Goal: Subscribe to service/newsletter

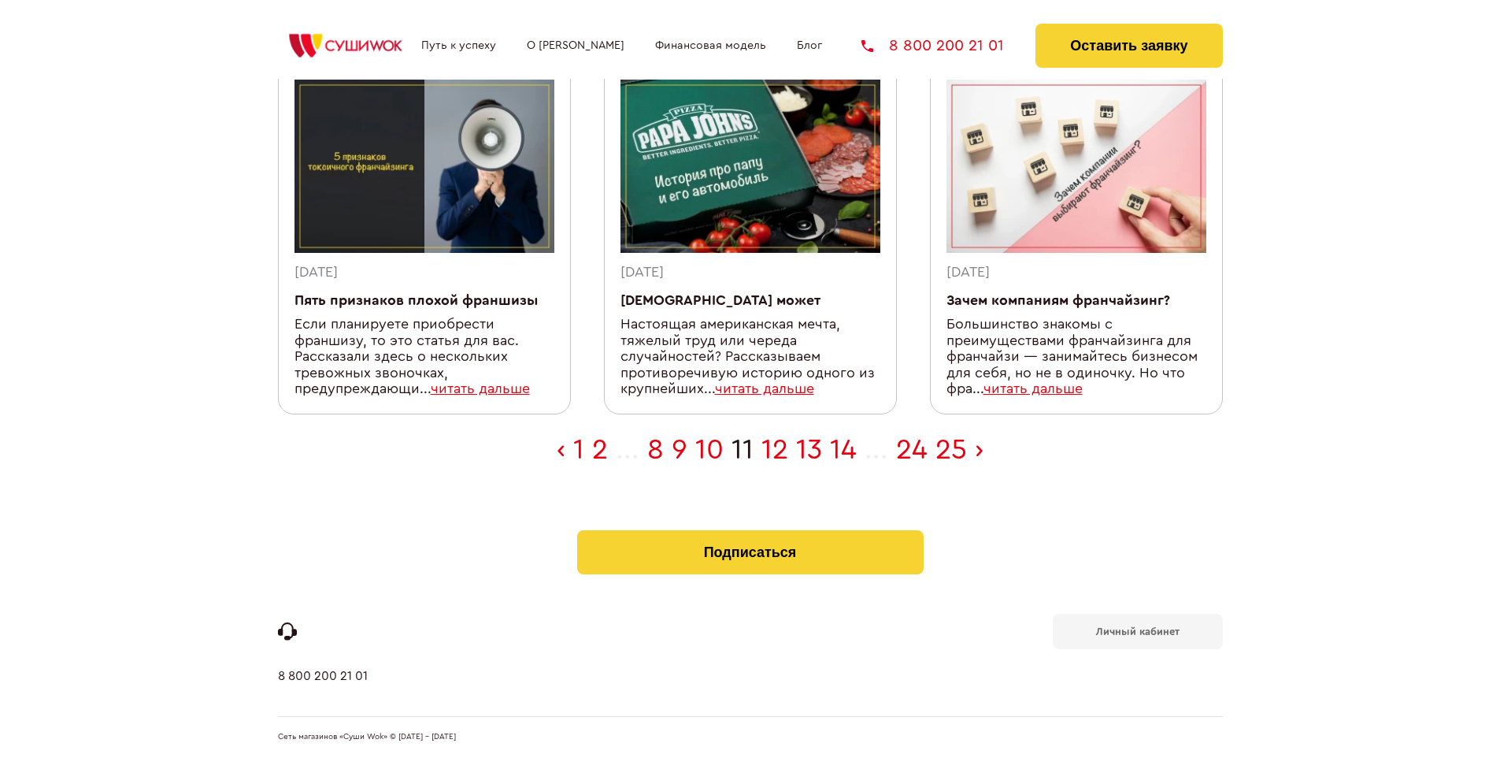
scroll to position [516, 0]
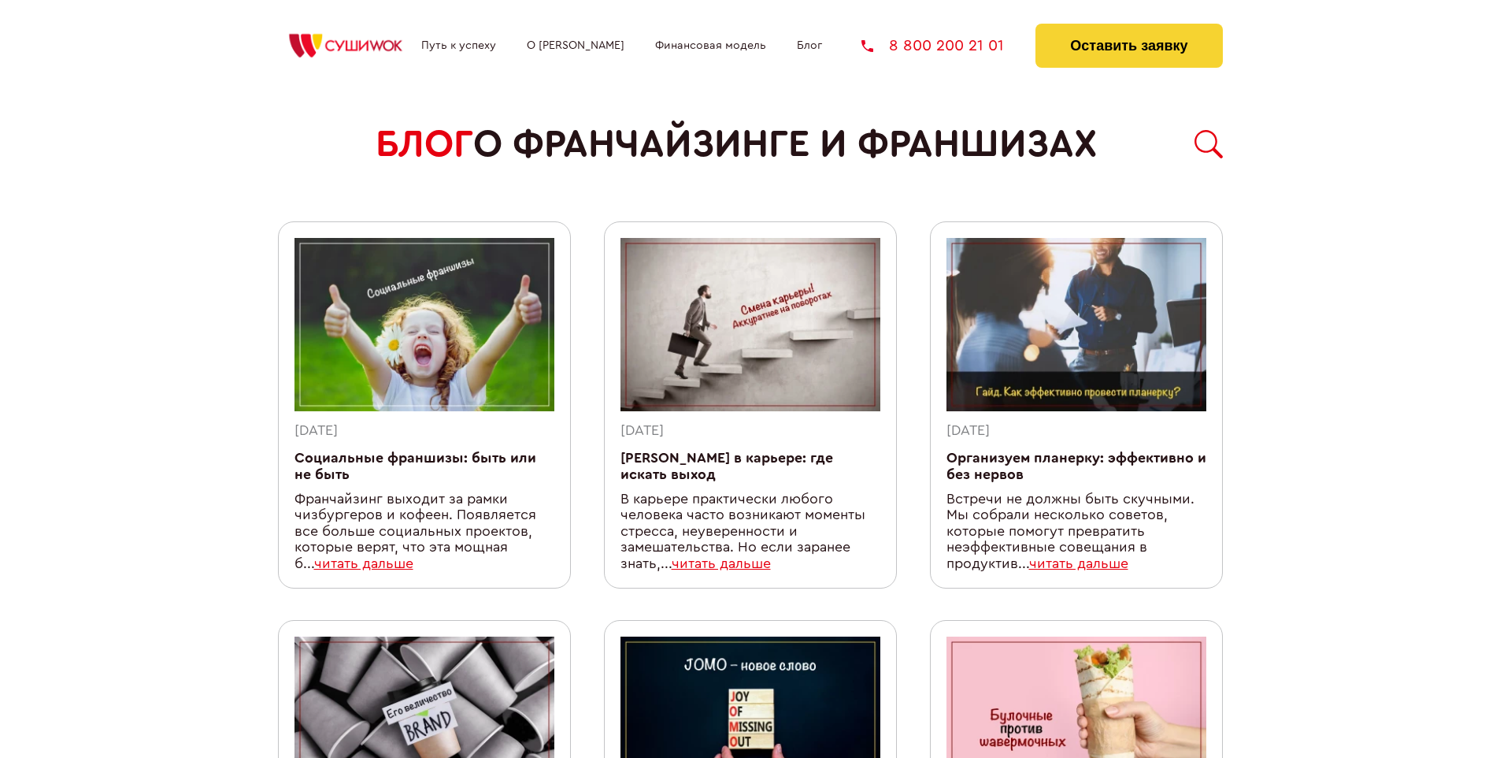
scroll to position [1354, 0]
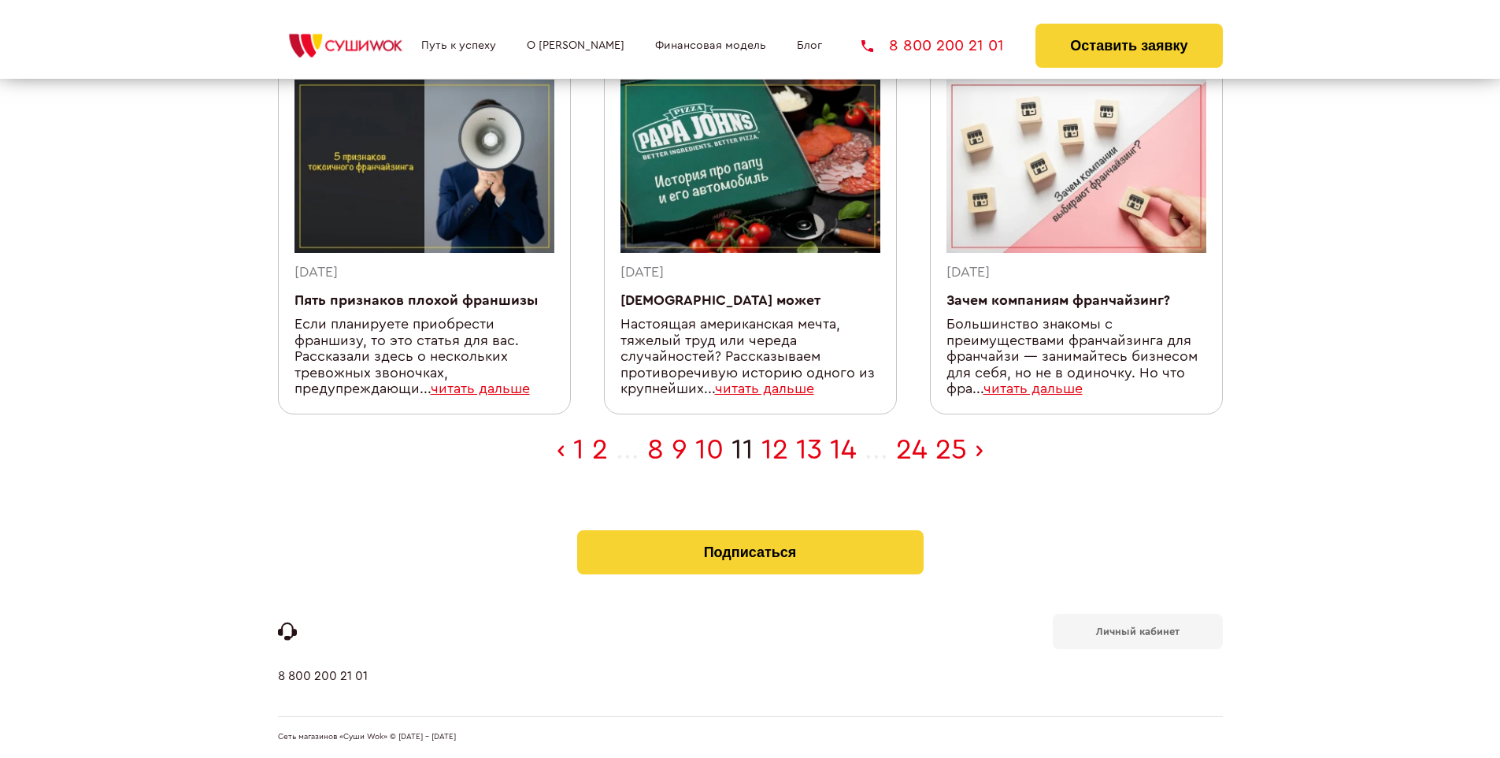
click at [1137, 630] on b "Личный кабинет" at bounding box center [1137, 631] width 83 height 10
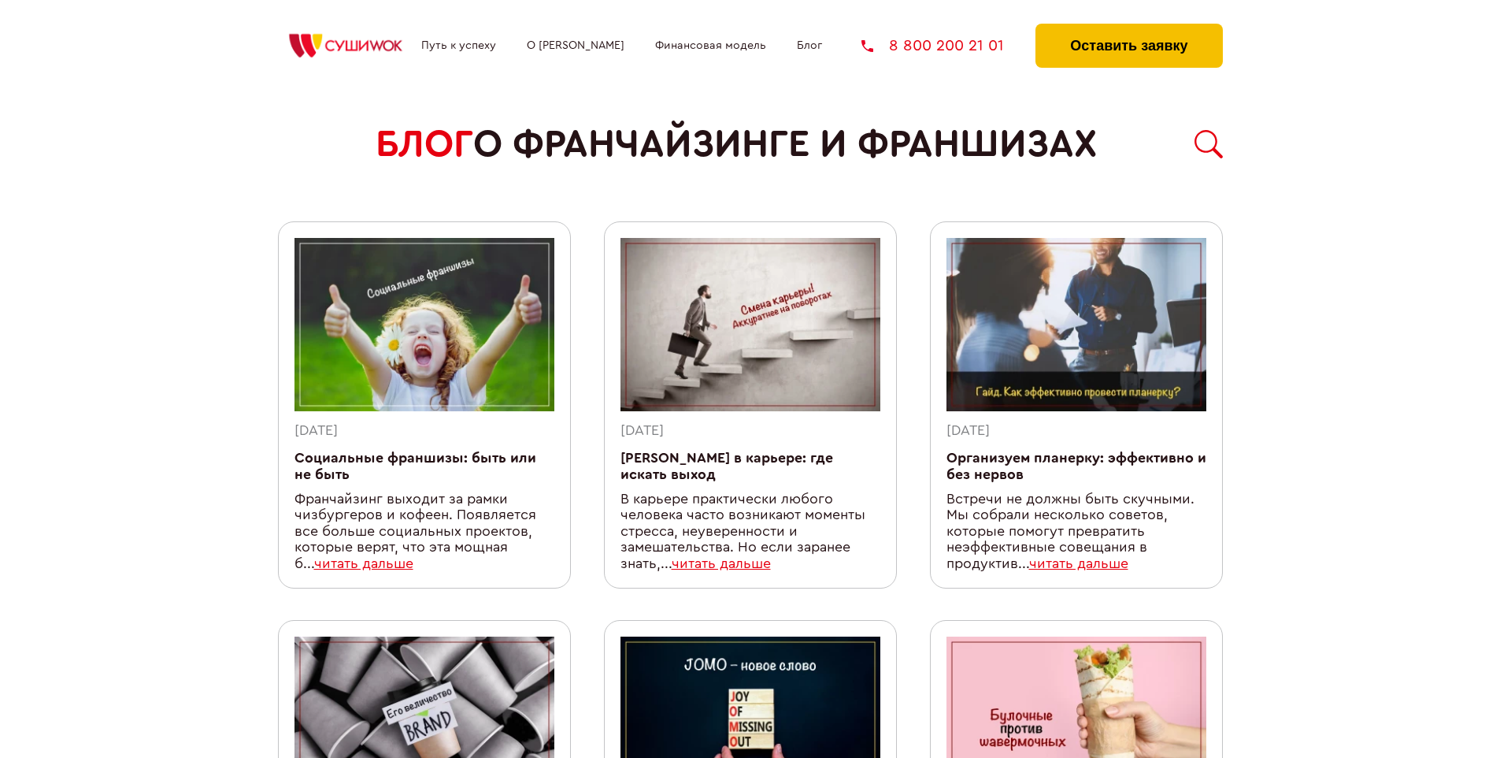
click at [1128, 28] on button "Оставить заявку" at bounding box center [1129, 46] width 187 height 44
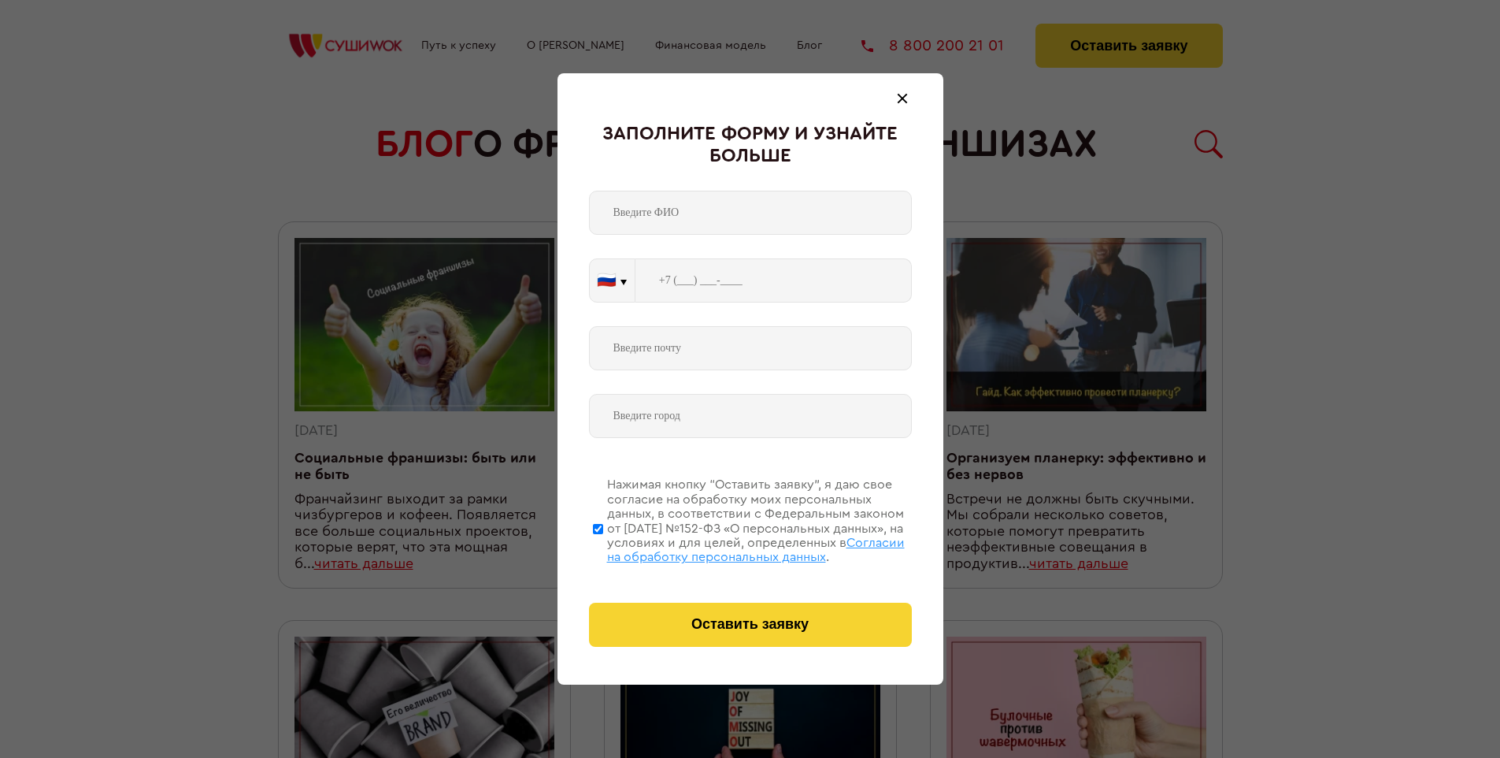
click at [730, 547] on span "Согласии на обработку персональных данных" at bounding box center [756, 549] width 298 height 27
click at [603, 547] on input "Нажимая кнопку “Оставить заявку”, я даю свое согласие на обработку моих персона…" at bounding box center [598, 528] width 10 height 126
checkbox input "false"
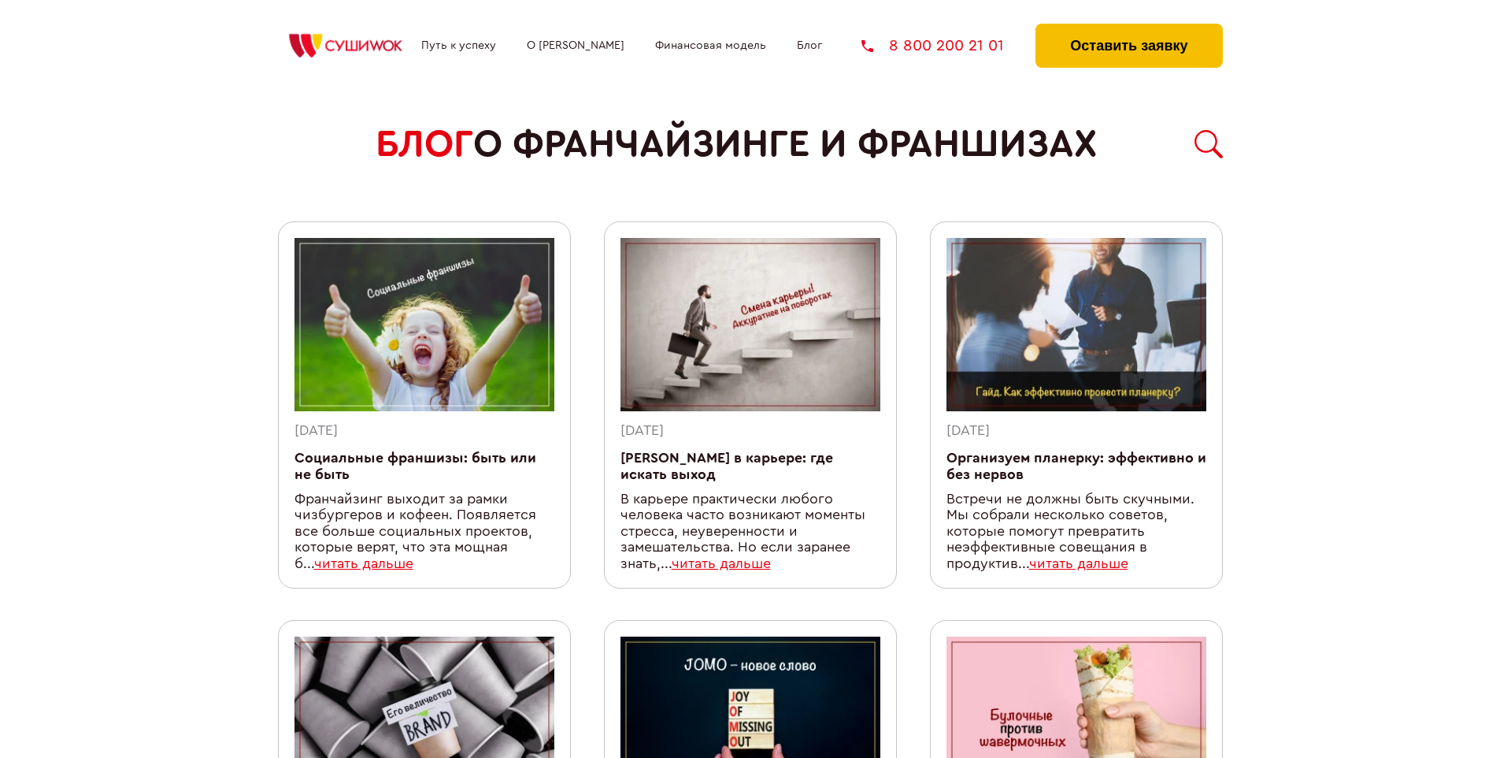
click at [1128, 28] on button "Оставить заявку" at bounding box center [1129, 46] width 187 height 44
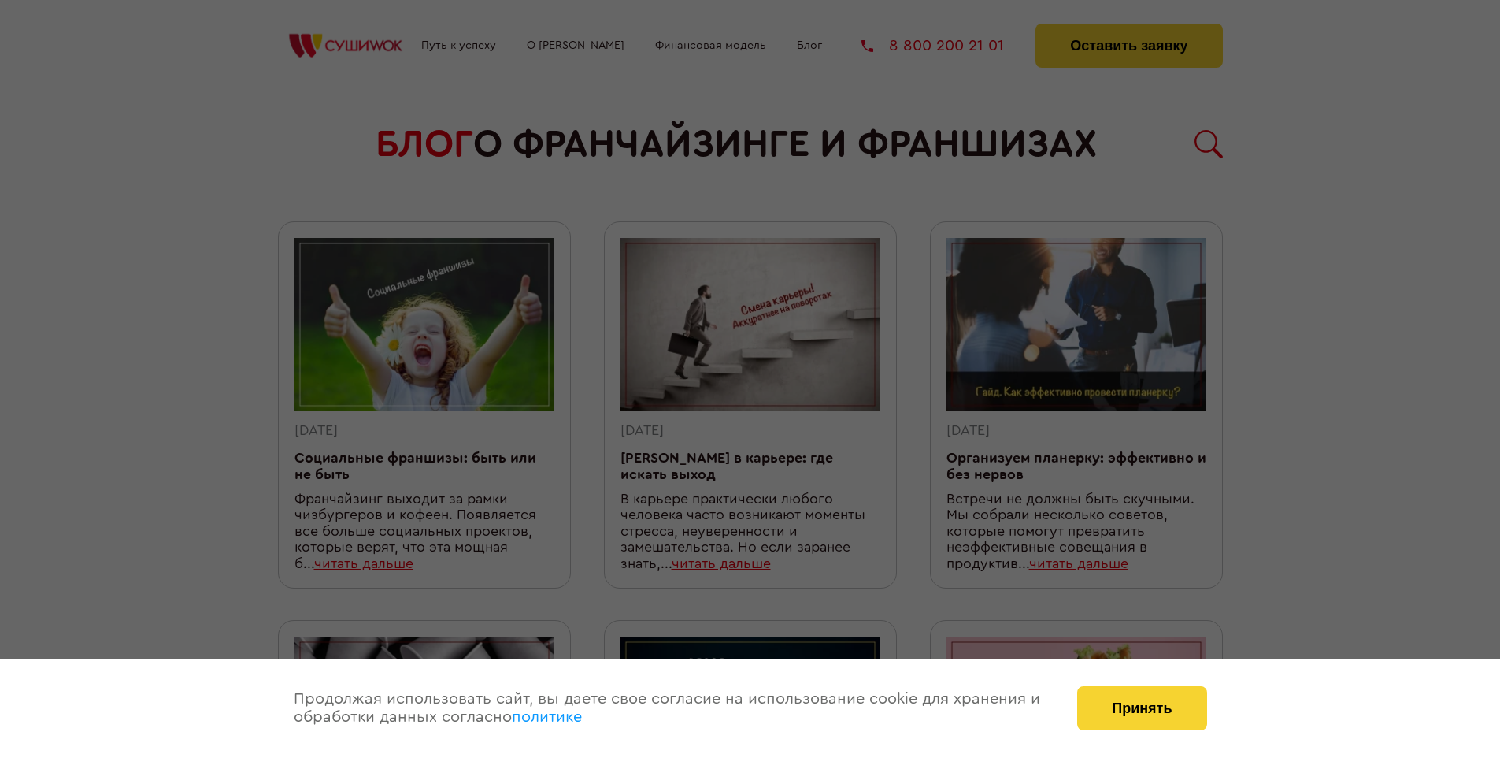
scroll to position [1354, 0]
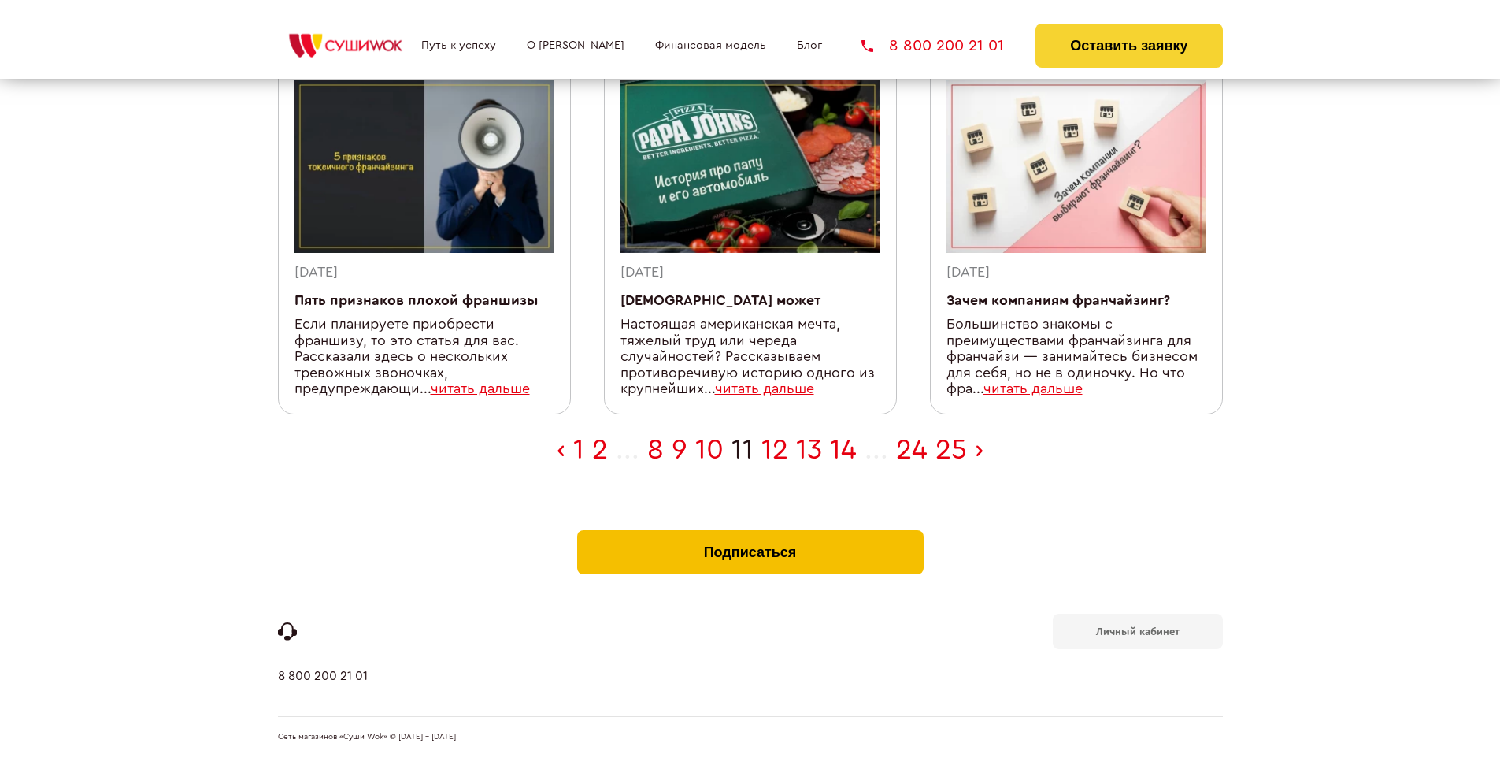
click at [750, 534] on button "Подписаться" at bounding box center [750, 552] width 346 height 44
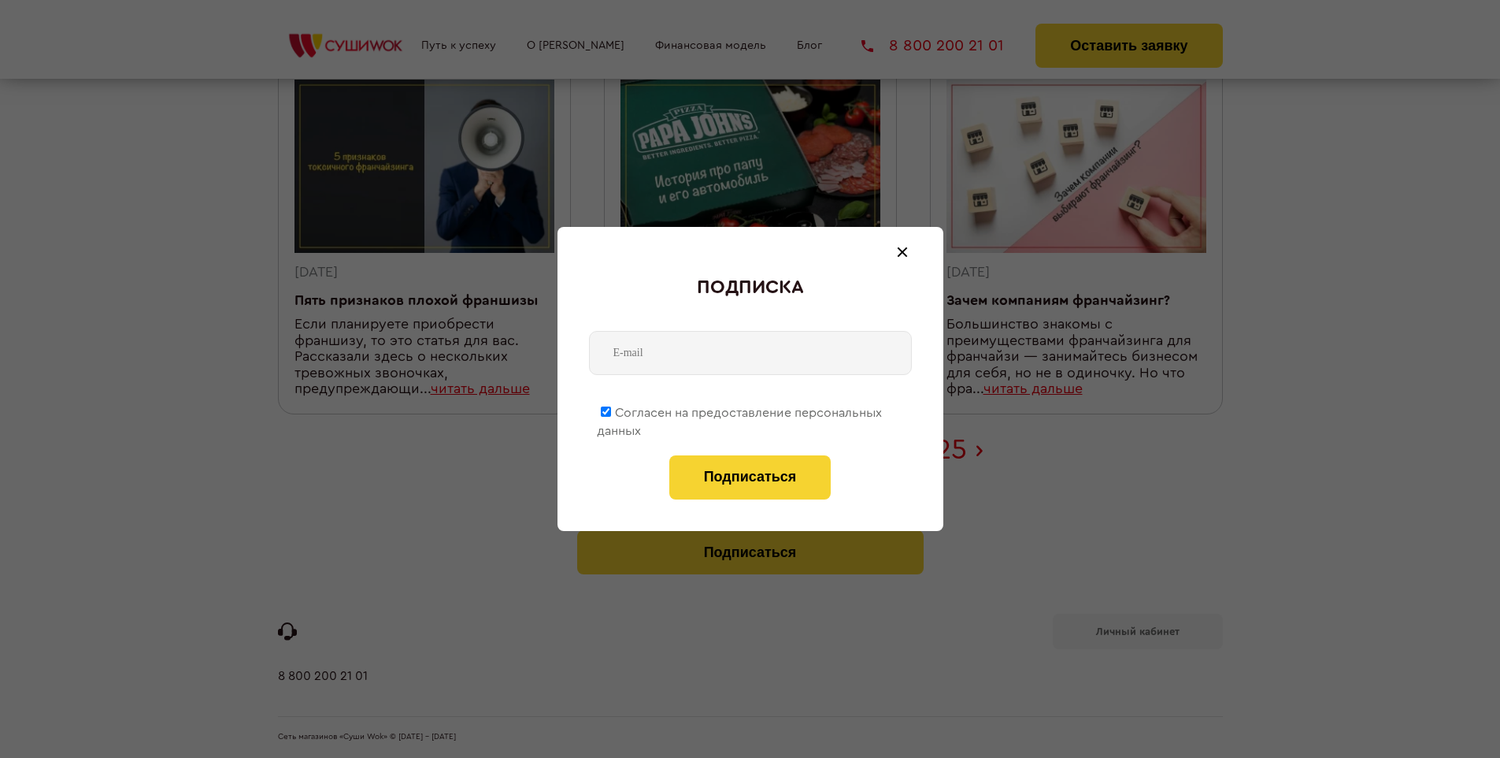
click at [740, 409] on span "Согласен на предоставление персональных данных" at bounding box center [739, 421] width 285 height 31
click at [611, 409] on input "Согласен на предоставление персональных данных" at bounding box center [606, 411] width 10 height 10
checkbox input "false"
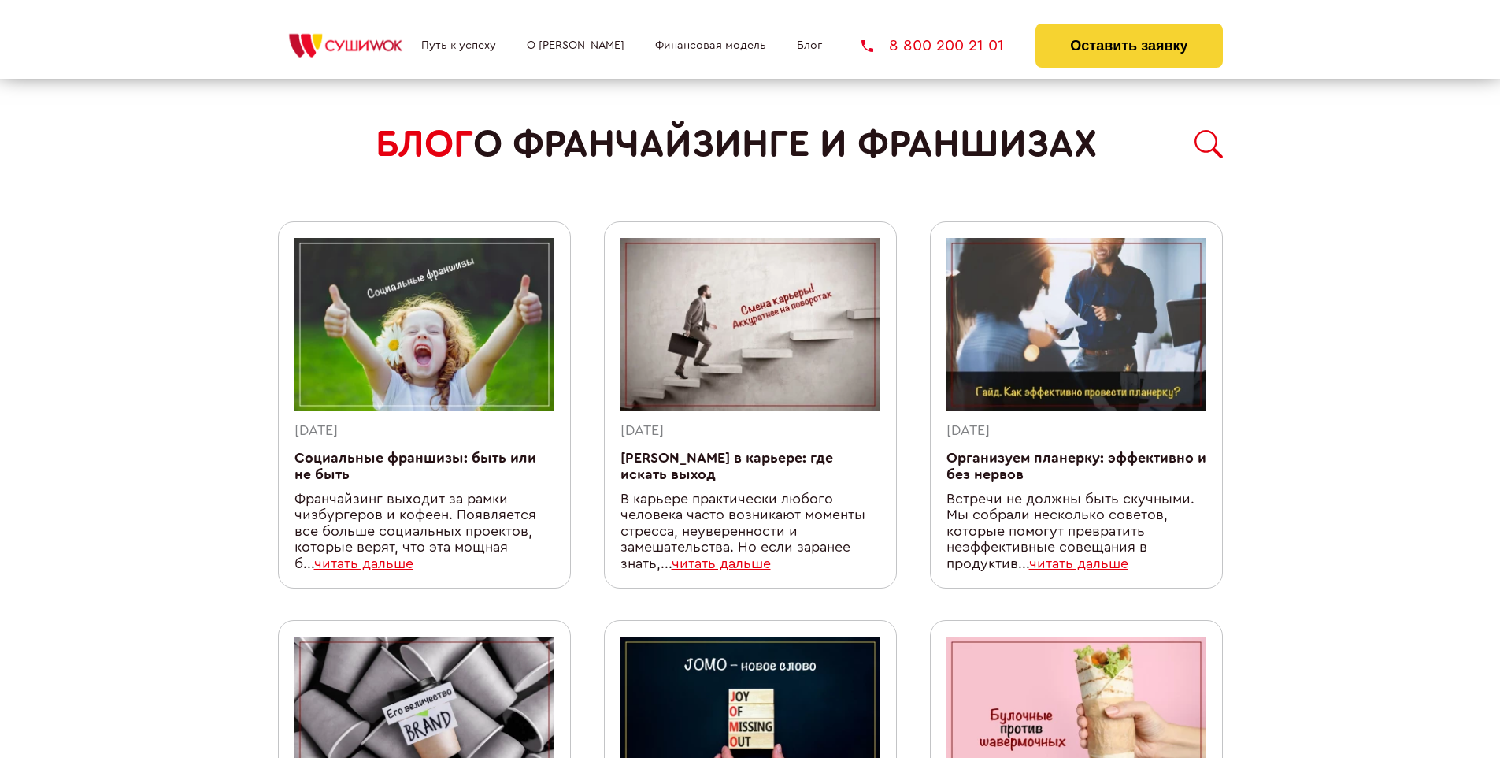
scroll to position [1354, 0]
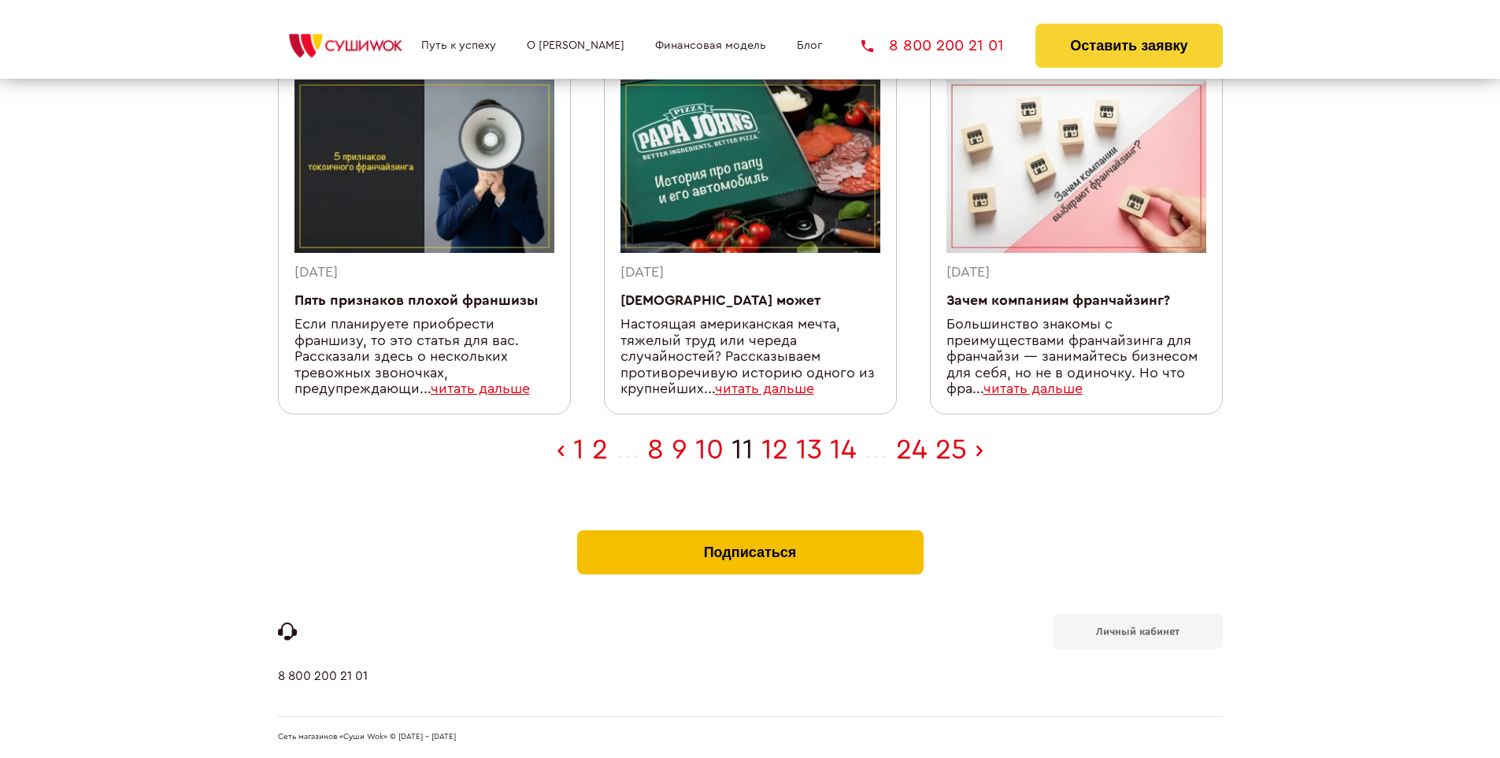
click at [750, 534] on button "Подписаться" at bounding box center [750, 552] width 346 height 44
